Goal: Information Seeking & Learning: Learn about a topic

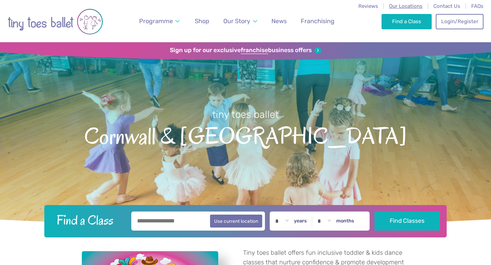
click at [412, 4] on span "Our Locations" at bounding box center [405, 6] width 33 height 6
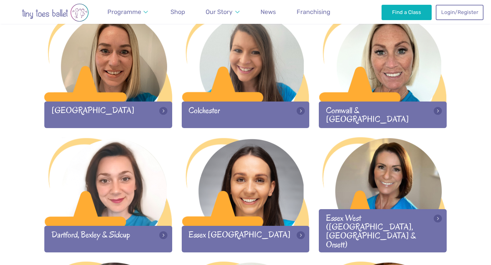
scroll to position [437, 0]
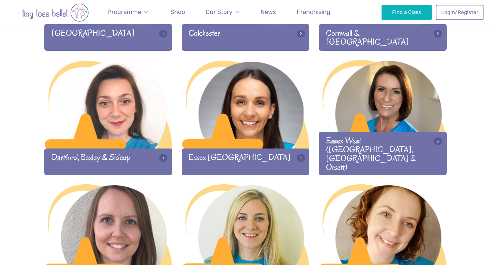
click at [259, 152] on div "Essex [GEOGRAPHIC_DATA]" at bounding box center [246, 162] width 128 height 26
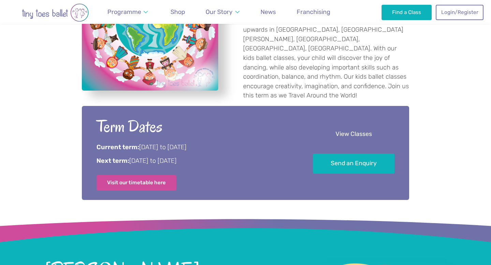
click at [333, 129] on link "View Classes" at bounding box center [353, 134] width 81 height 20
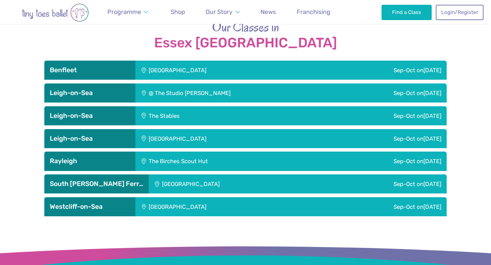
click at [351, 61] on div "Sep-Oct on Monday" at bounding box center [378, 70] width 135 height 19
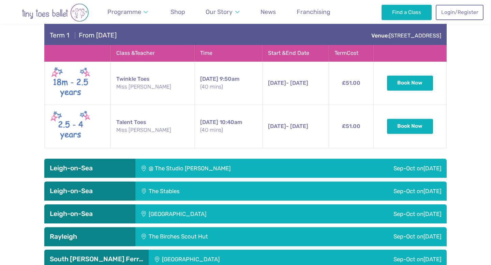
scroll to position [1242, 0]
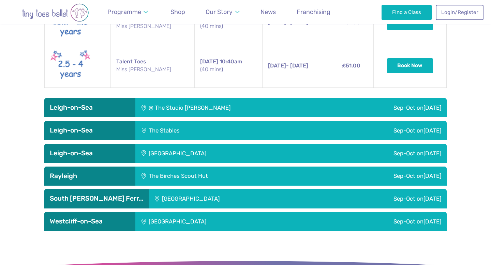
click at [379, 98] on div "Sep-Oct on Thursday" at bounding box center [389, 107] width 115 height 19
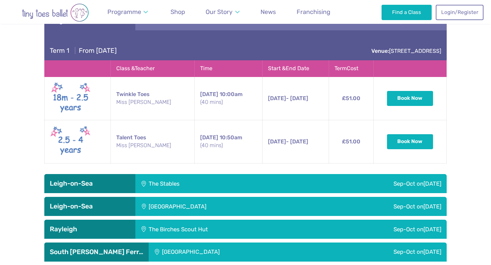
scroll to position [1383, 0]
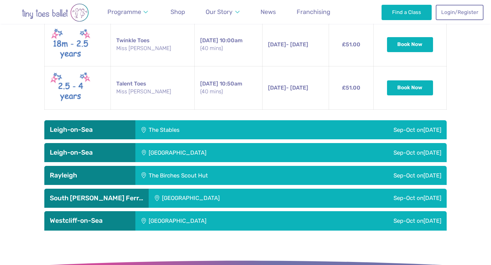
click at [365, 120] on div "Sep-Oct on Saturday" at bounding box center [362, 129] width 168 height 19
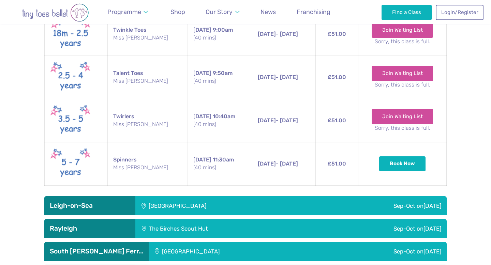
scroll to position [1558, 0]
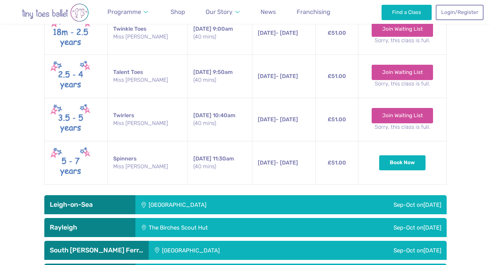
click at [346, 195] on div "Sep-Oct on Sunday" at bounding box center [378, 204] width 135 height 19
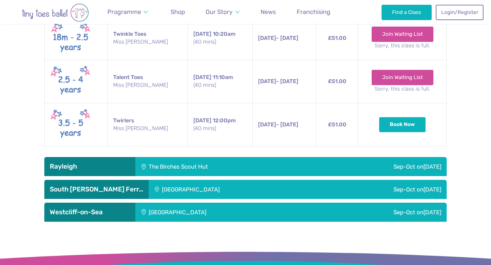
scroll to position [1846, 0]
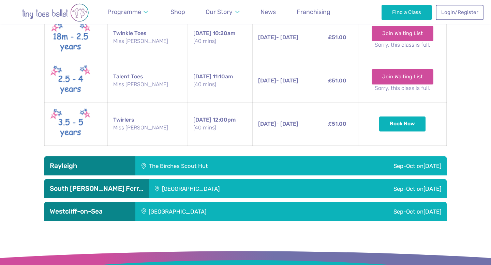
click at [348, 156] on div "Sep-Oct on Friday" at bounding box center [380, 165] width 134 height 19
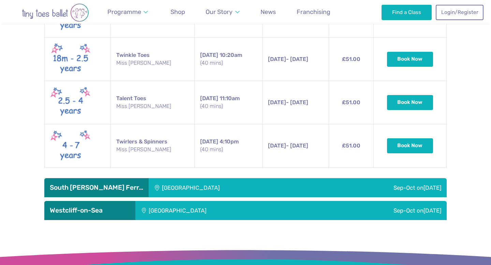
scroll to position [2103, 0]
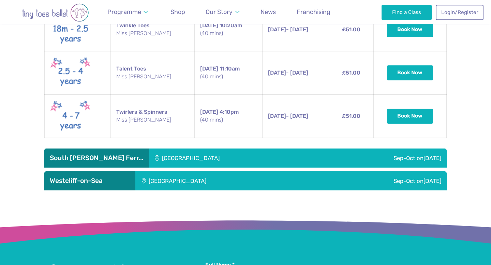
click at [347, 149] on div "Sep-Oct on Tuesday" at bounding box center [382, 158] width 130 height 19
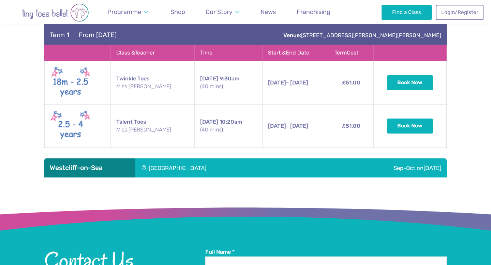
scroll to position [2258, 0]
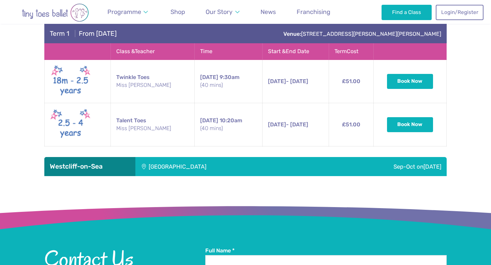
click at [347, 157] on div "Sep-Oct on Wednesday" at bounding box center [378, 166] width 135 height 19
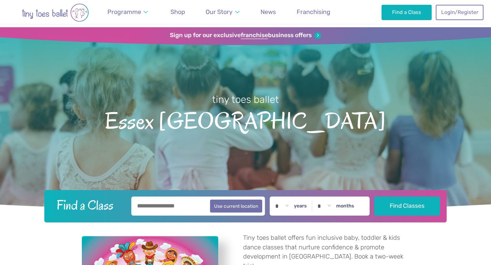
scroll to position [0, 0]
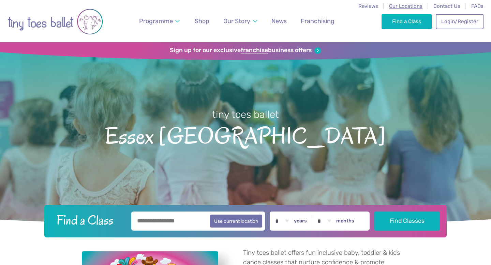
click at [410, 3] on span "Our Locations" at bounding box center [405, 6] width 33 height 6
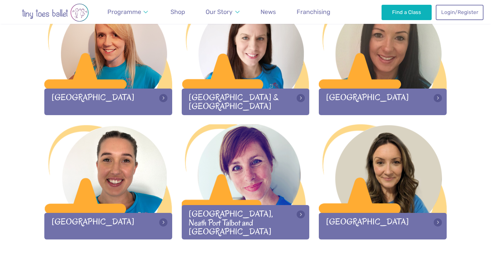
scroll to position [872, 0]
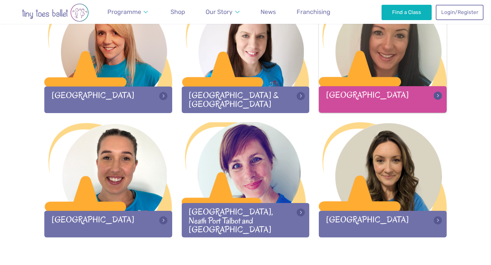
click at [375, 97] on div "[GEOGRAPHIC_DATA]" at bounding box center [383, 99] width 128 height 26
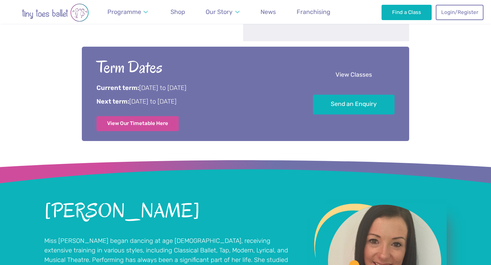
click at [338, 71] on link "View Classes" at bounding box center [353, 75] width 81 height 20
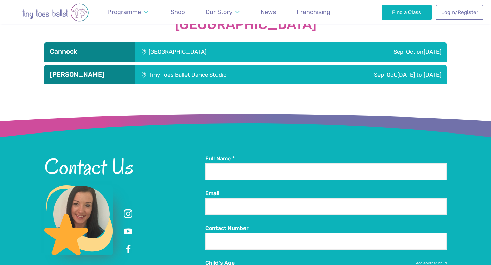
click at [338, 50] on div "Sep-Oct [DATE]" at bounding box center [378, 51] width 135 height 19
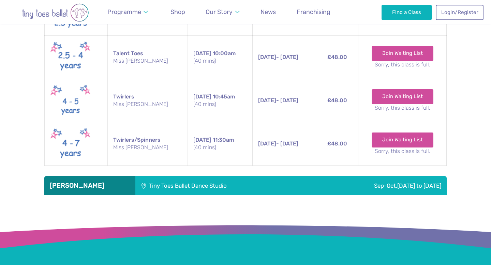
scroll to position [1223, 0]
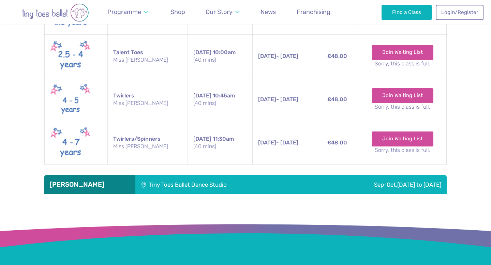
click at [313, 182] on div "Sep-Oct, [DATE] to [DATE]" at bounding box center [377, 184] width 139 height 19
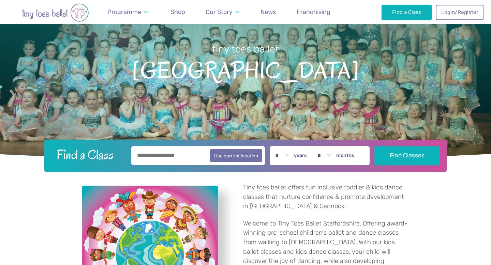
scroll to position [0, 0]
